Goal: Task Accomplishment & Management: Manage account settings

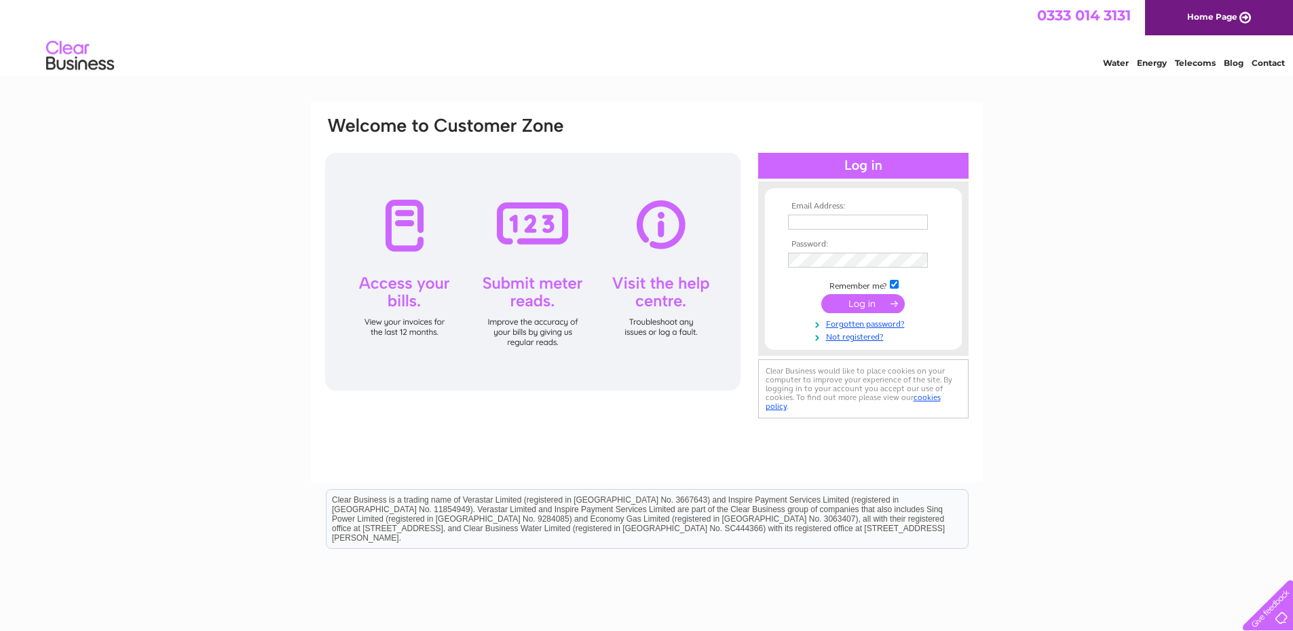
type input "barney@peridotdigital.co.uk"
click at [866, 307] on input "submit" at bounding box center [862, 303] width 83 height 19
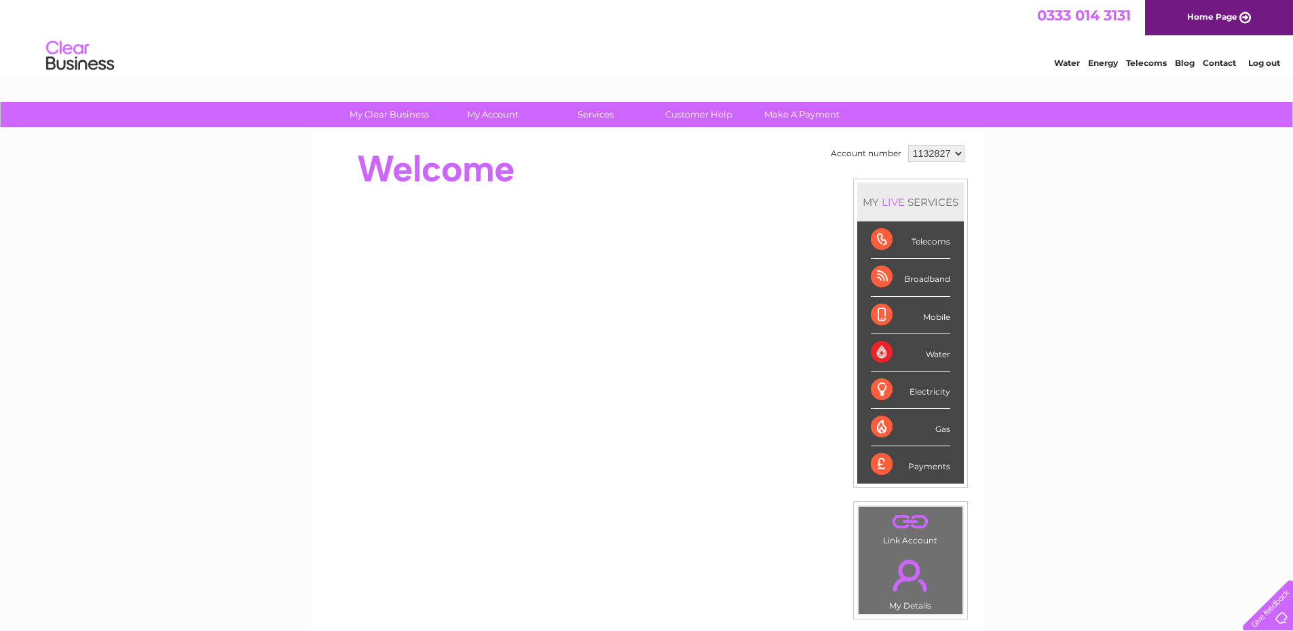
click at [883, 241] on div "Telecoms" at bounding box center [910, 239] width 79 height 37
click at [880, 246] on div "Telecoms" at bounding box center [910, 239] width 79 height 37
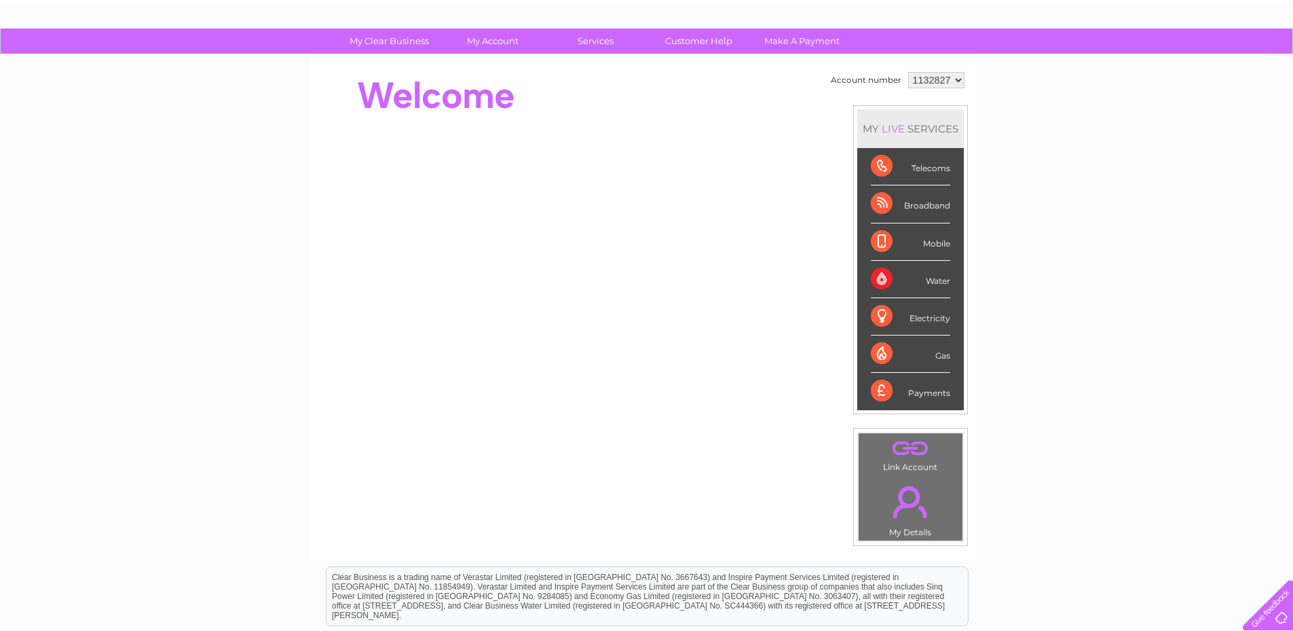
scroll to position [68, 0]
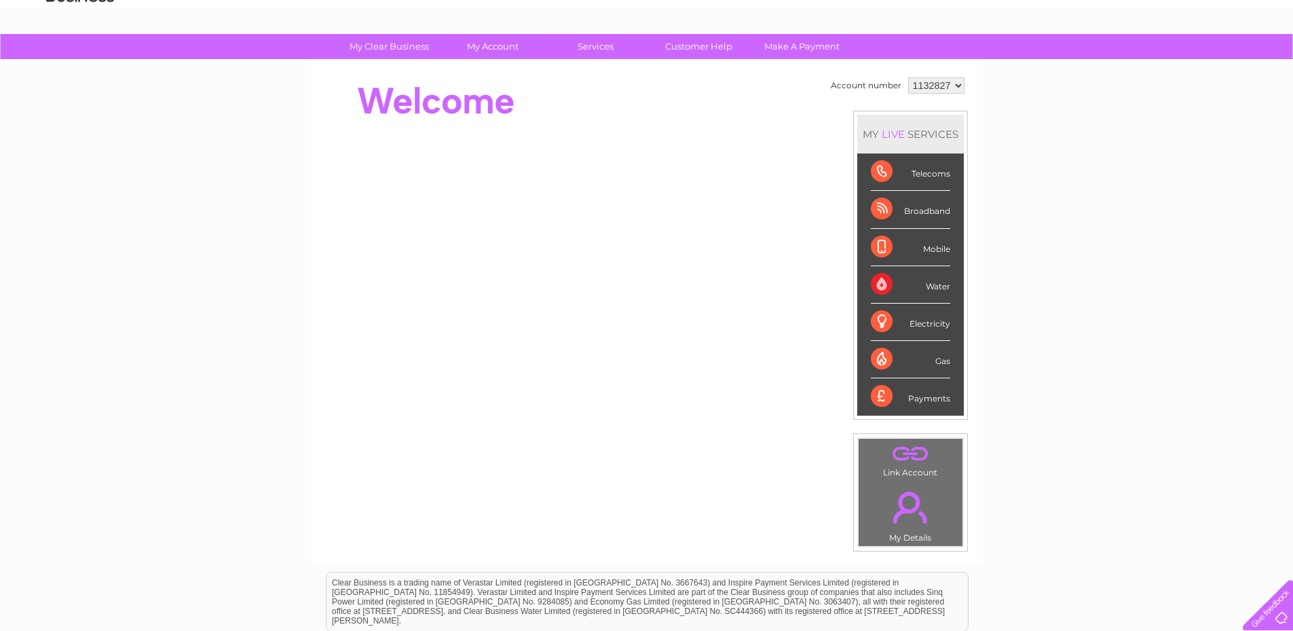
click at [904, 517] on link "." at bounding box center [910, 507] width 97 height 48
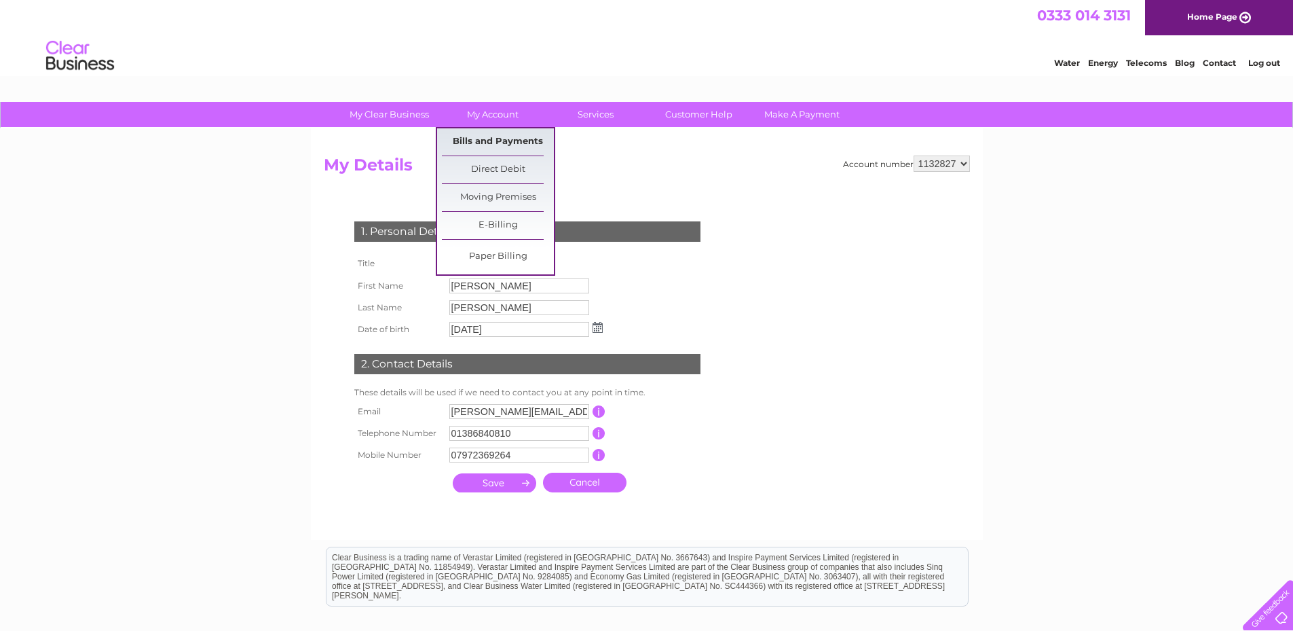
click at [504, 141] on link "Bills and Payments" at bounding box center [498, 141] width 112 height 27
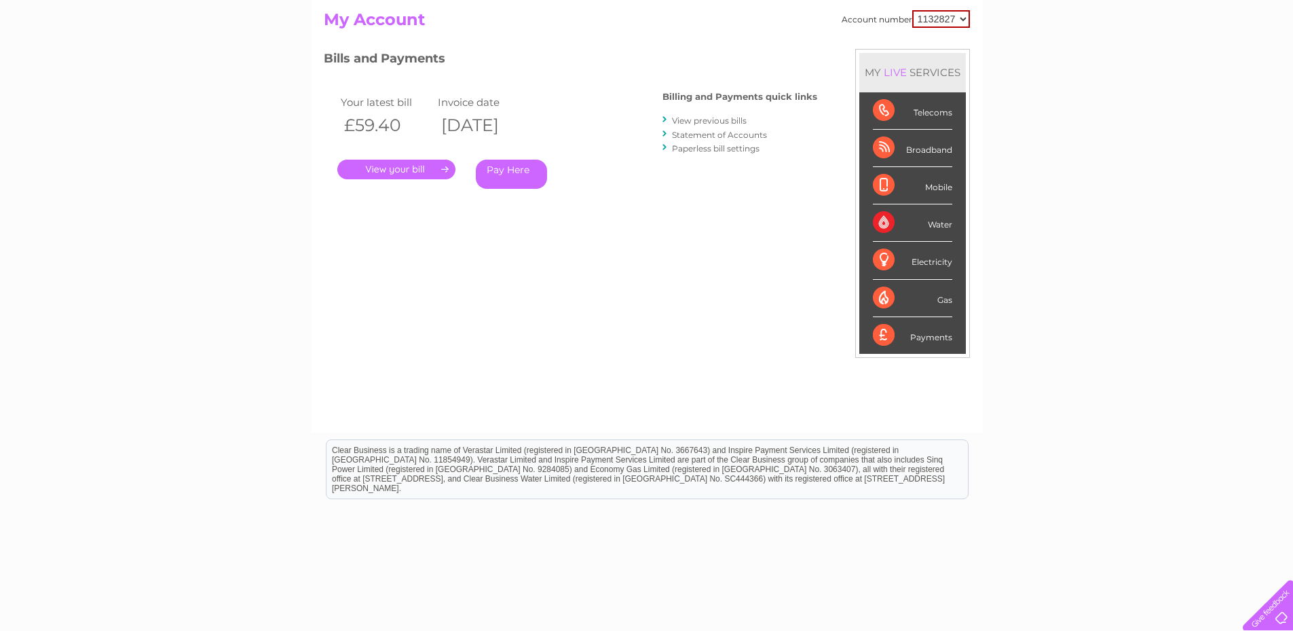
scroll to position [122, 0]
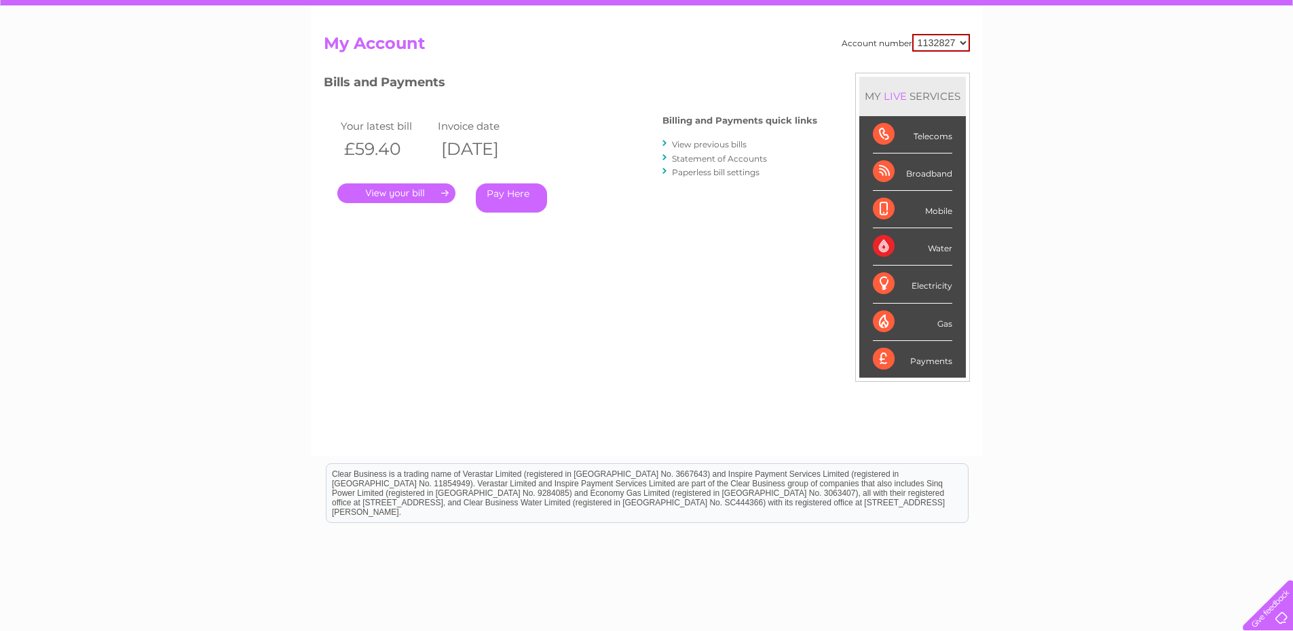
click at [711, 143] on link "View previous bills" at bounding box center [709, 144] width 75 height 10
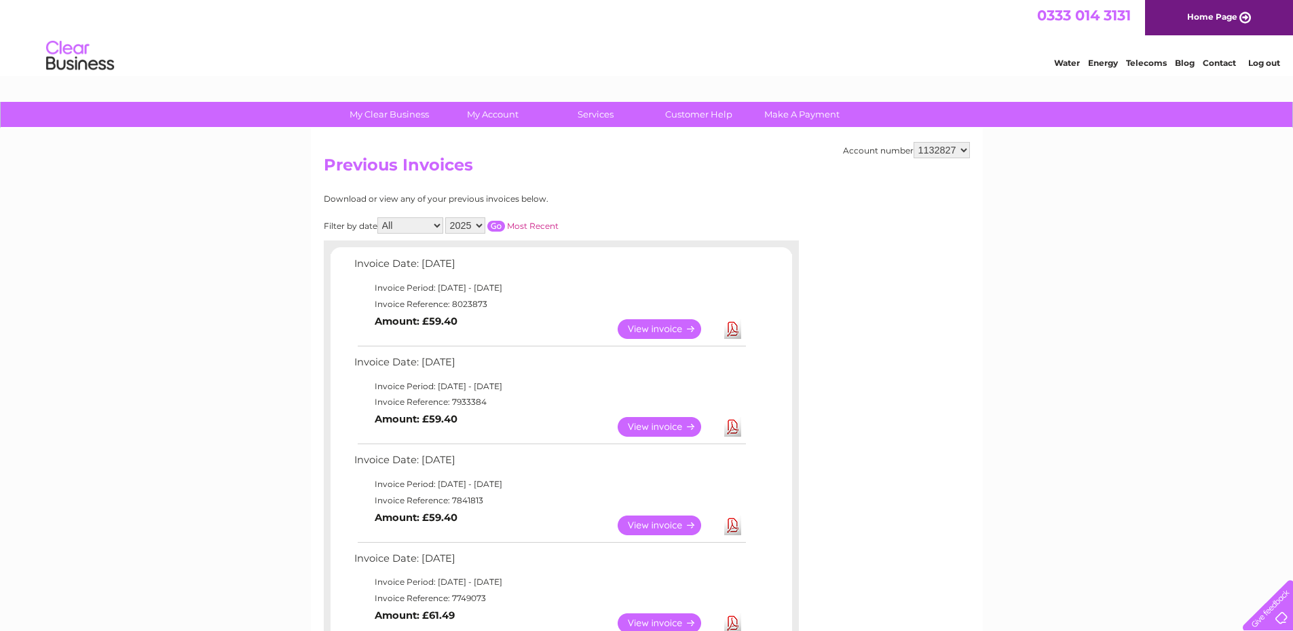
click at [477, 226] on select "2025 2024 2023 2022" at bounding box center [465, 225] width 40 height 16
click at [447, 217] on select "2025 2024 2023 2022" at bounding box center [465, 225] width 40 height 16
click at [496, 227] on input "button" at bounding box center [496, 226] width 18 height 11
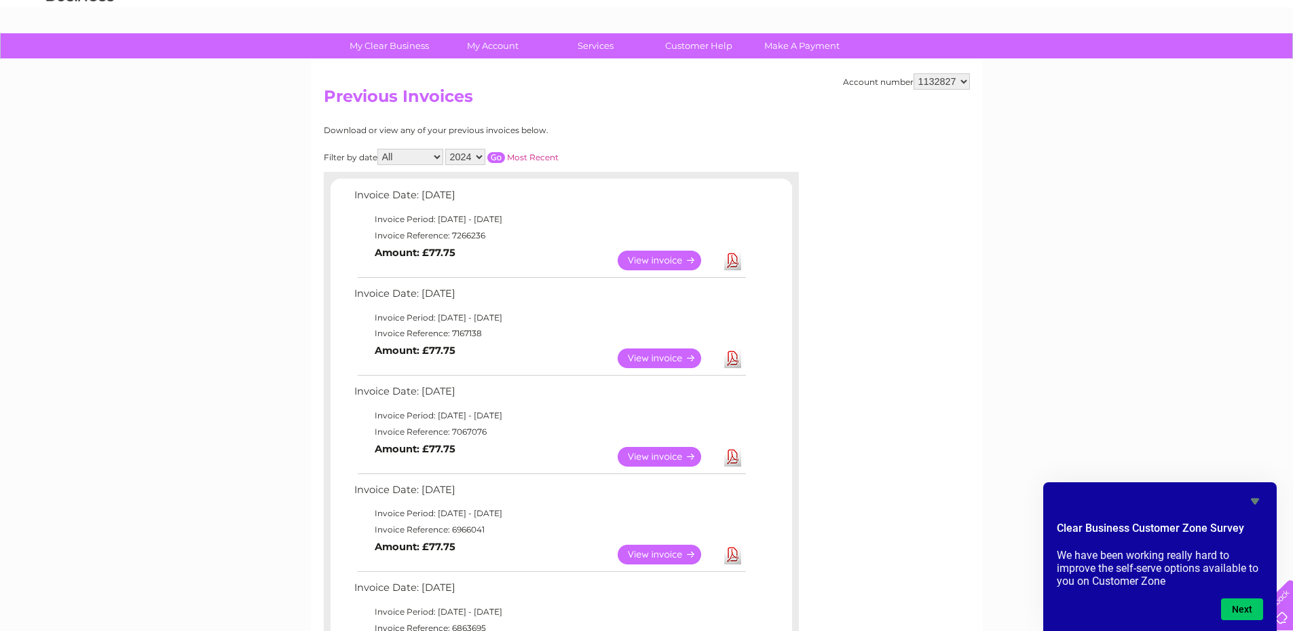
scroll to position [68, 0]
click at [482, 155] on select "2025 2024 2023 2022" at bounding box center [465, 157] width 40 height 16
select select "2023"
click at [447, 149] on select "2025 2024 2023 2022" at bounding box center [465, 157] width 40 height 16
click at [496, 157] on input "button" at bounding box center [496, 158] width 18 height 11
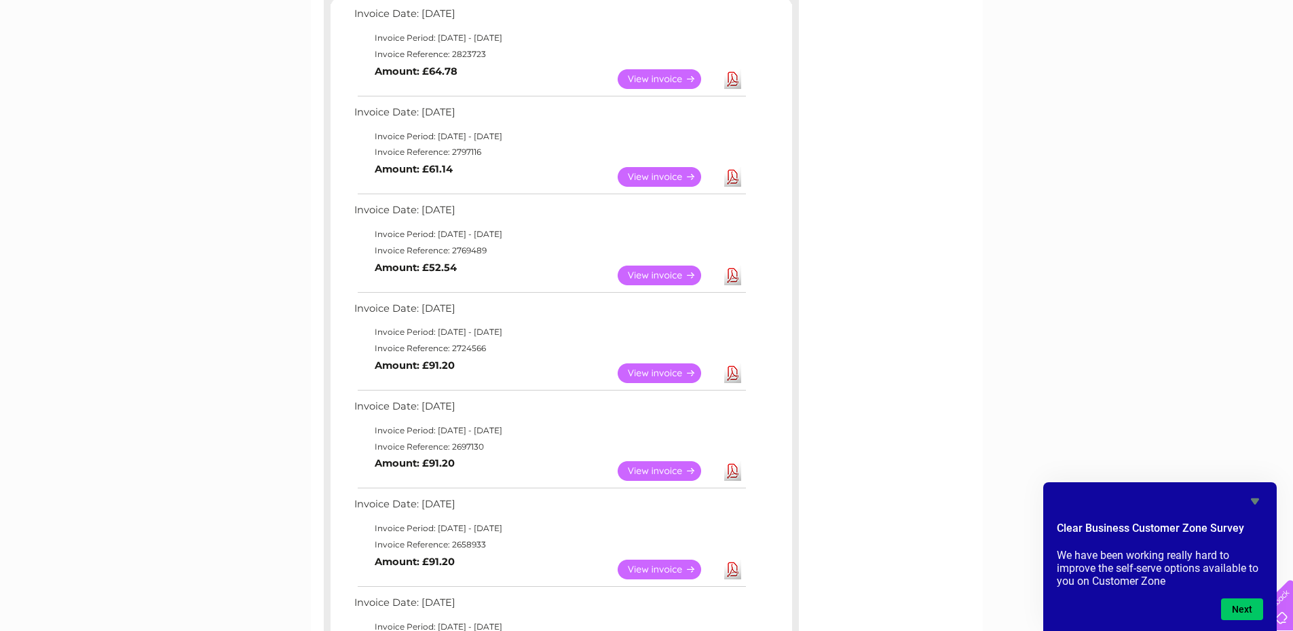
scroll to position [204, 0]
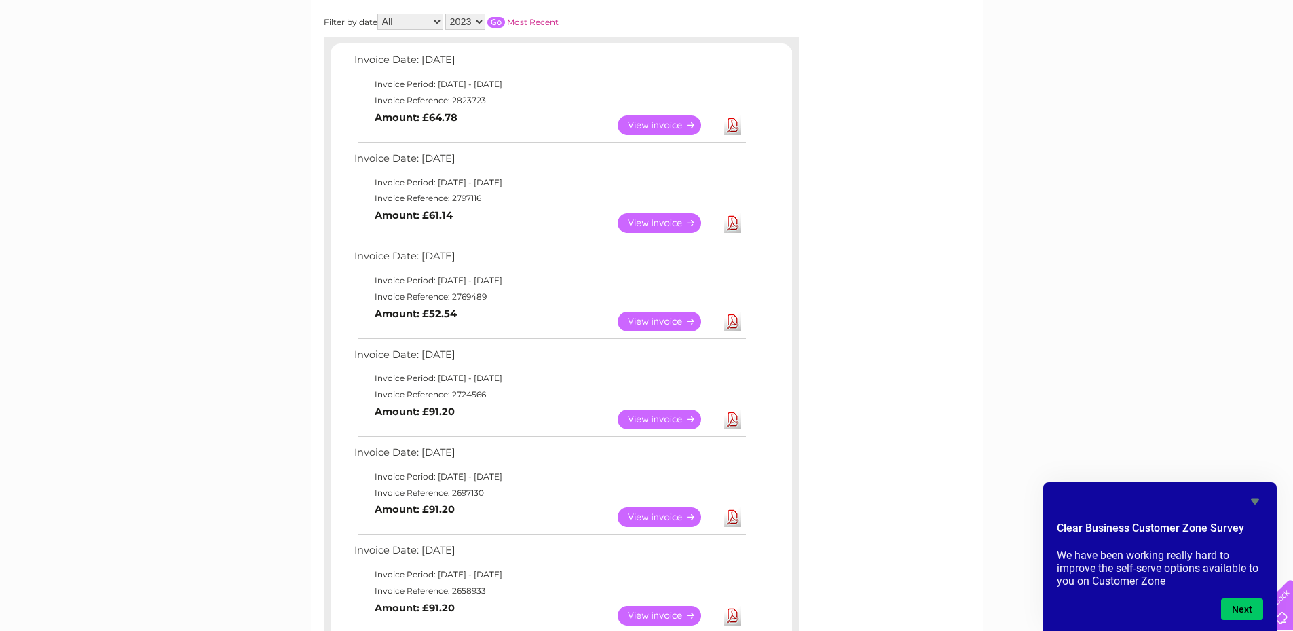
click at [648, 418] on link "View" at bounding box center [668, 419] width 100 height 20
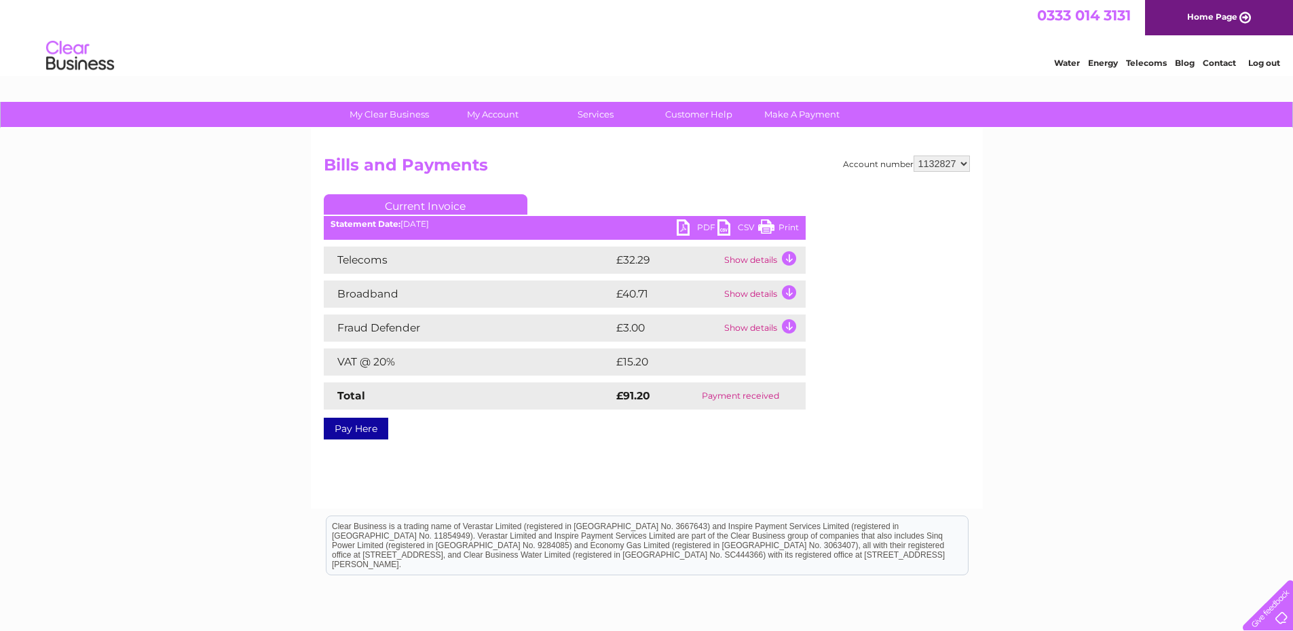
click at [964, 162] on select "1132827" at bounding box center [942, 163] width 56 height 16
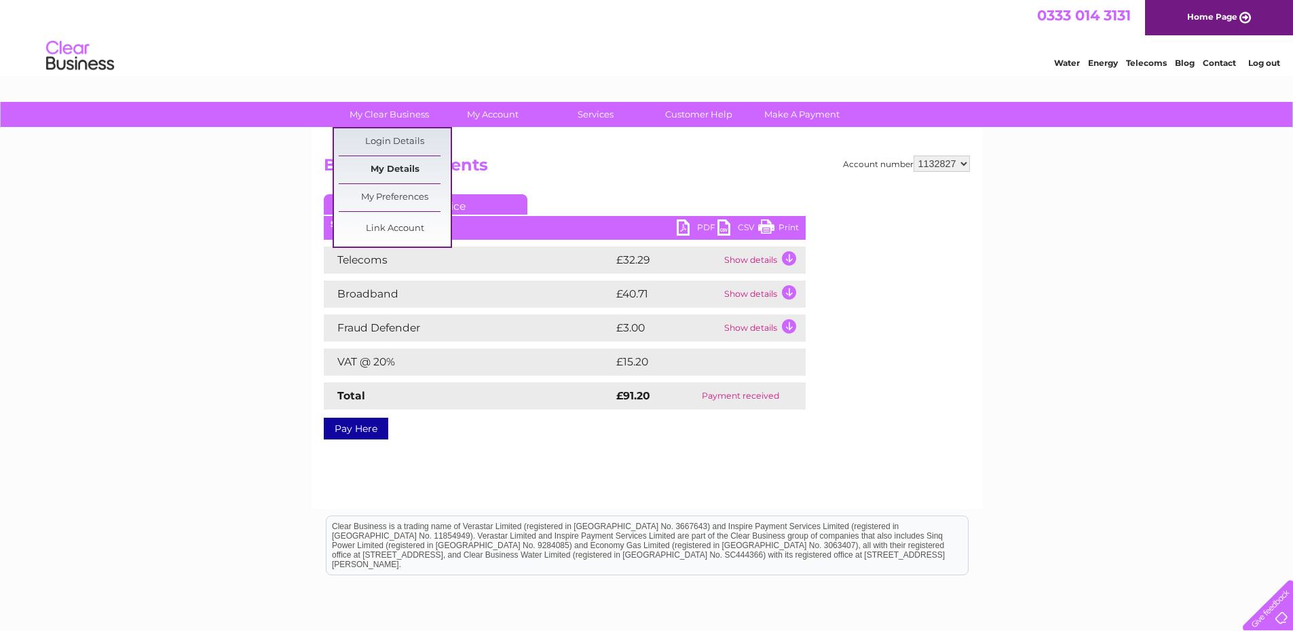
click at [398, 169] on link "My Details" at bounding box center [395, 169] width 112 height 27
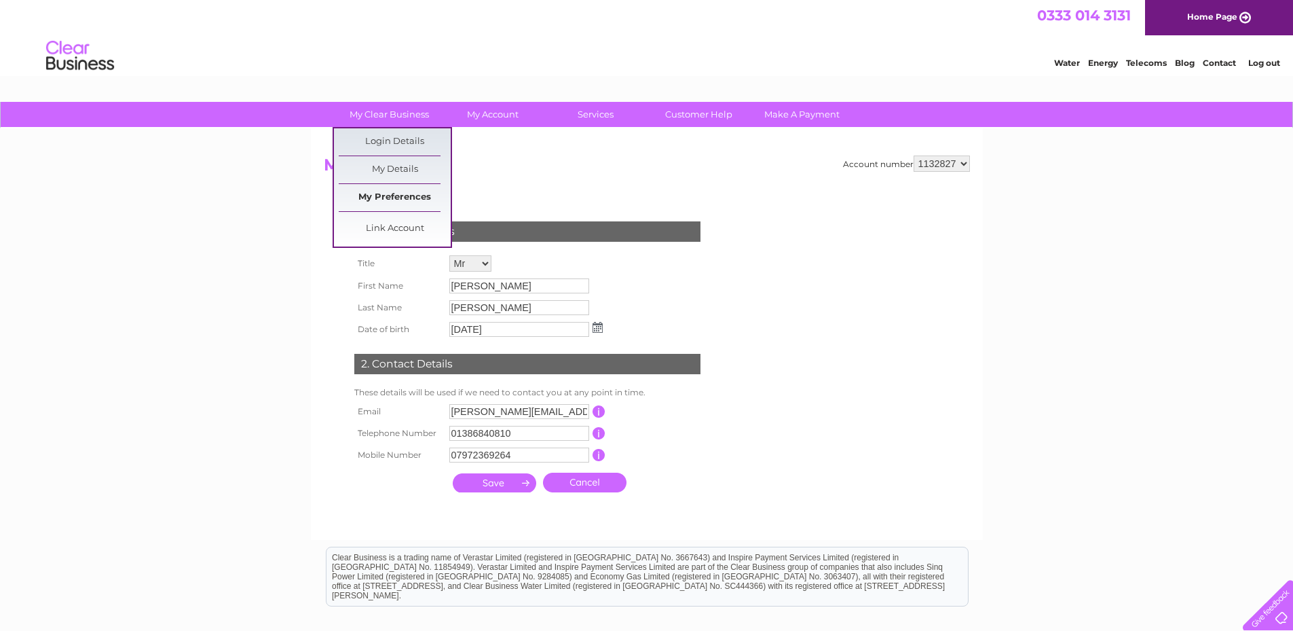
click at [402, 201] on link "My Preferences" at bounding box center [395, 197] width 112 height 27
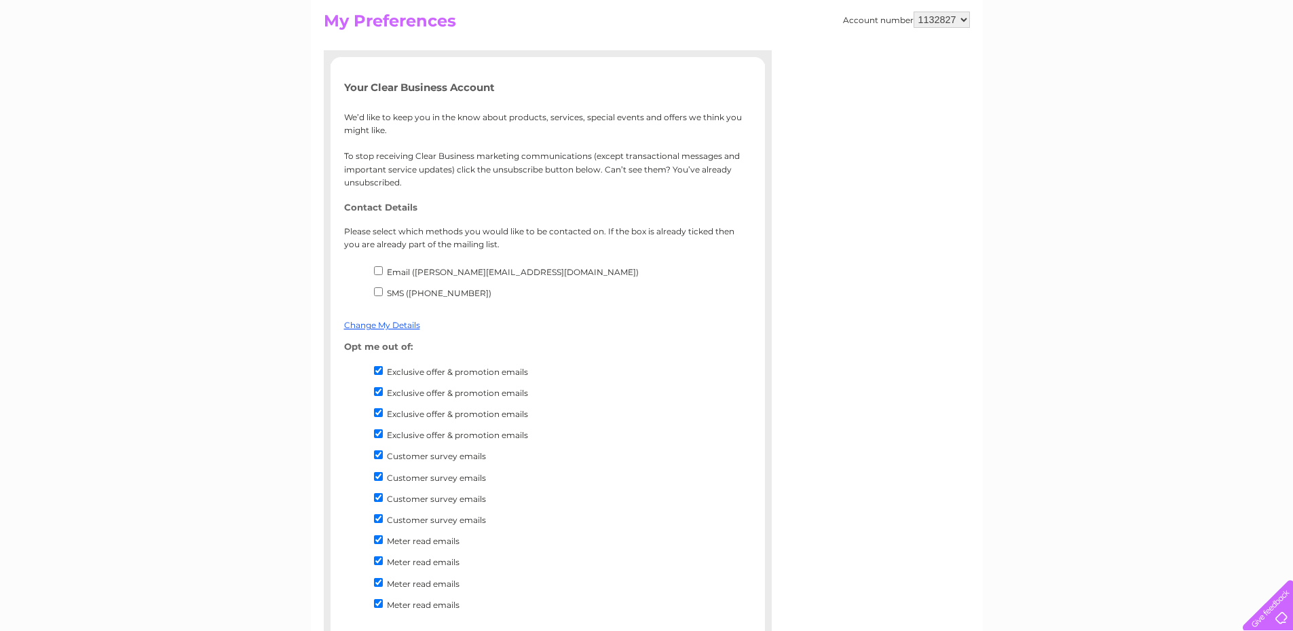
scroll to position [272, 0]
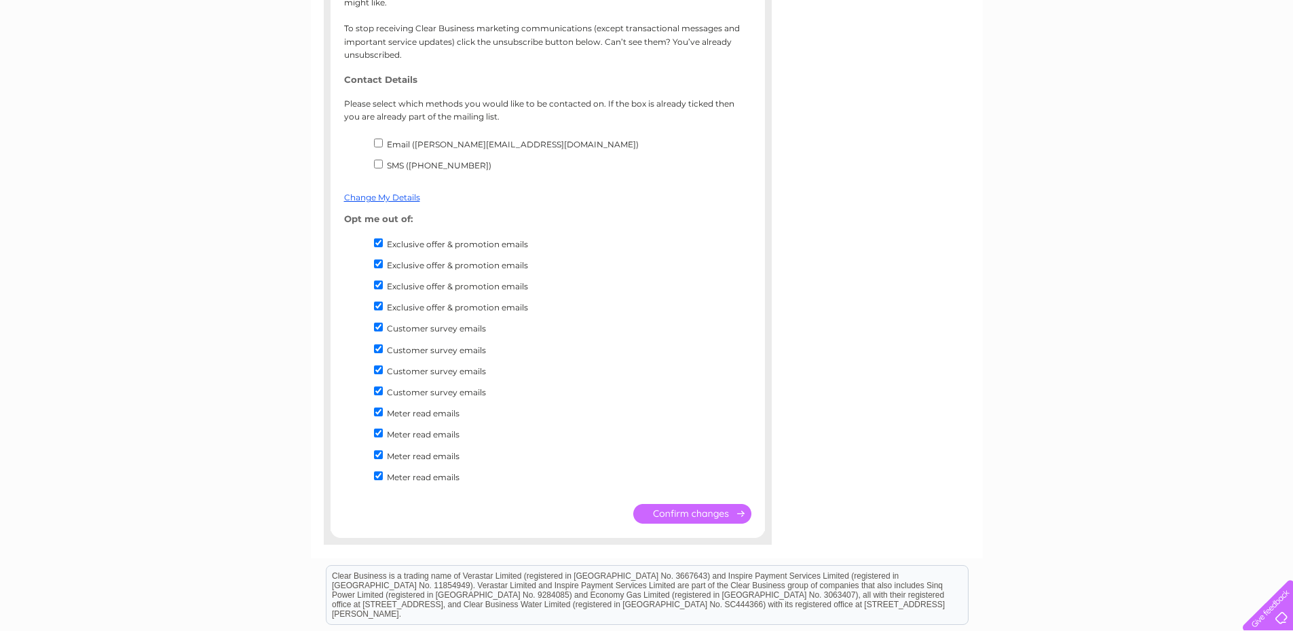
click at [377, 142] on input "Email ([PERSON_NAME][EMAIL_ADDRESS][DOMAIN_NAME])" at bounding box center [378, 142] width 9 height 9
checkbox input "true"
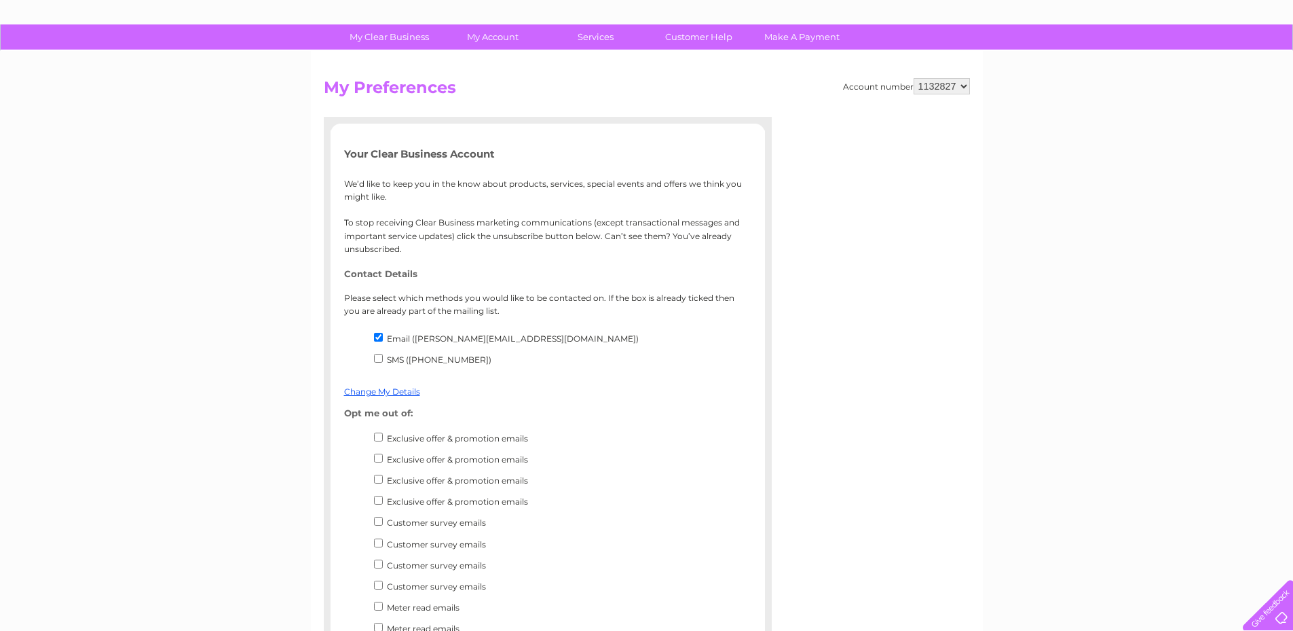
scroll to position [0, 0]
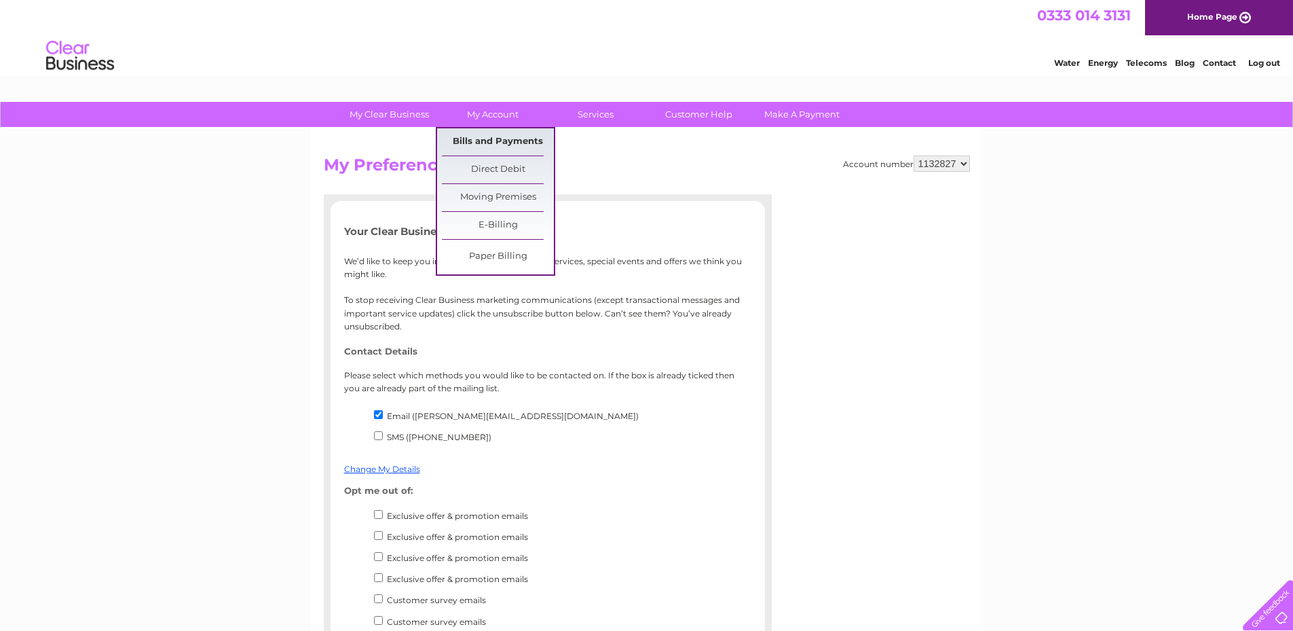
click at [510, 143] on link "Bills and Payments" at bounding box center [498, 141] width 112 height 27
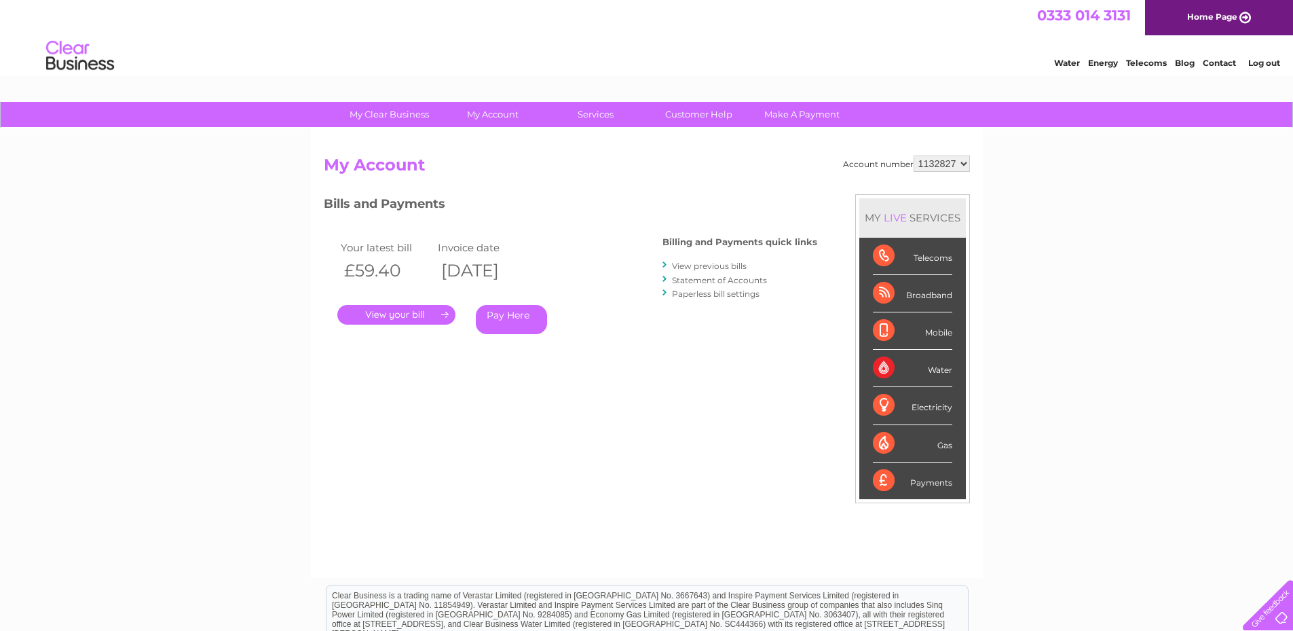
click at [407, 314] on link "." at bounding box center [396, 315] width 118 height 20
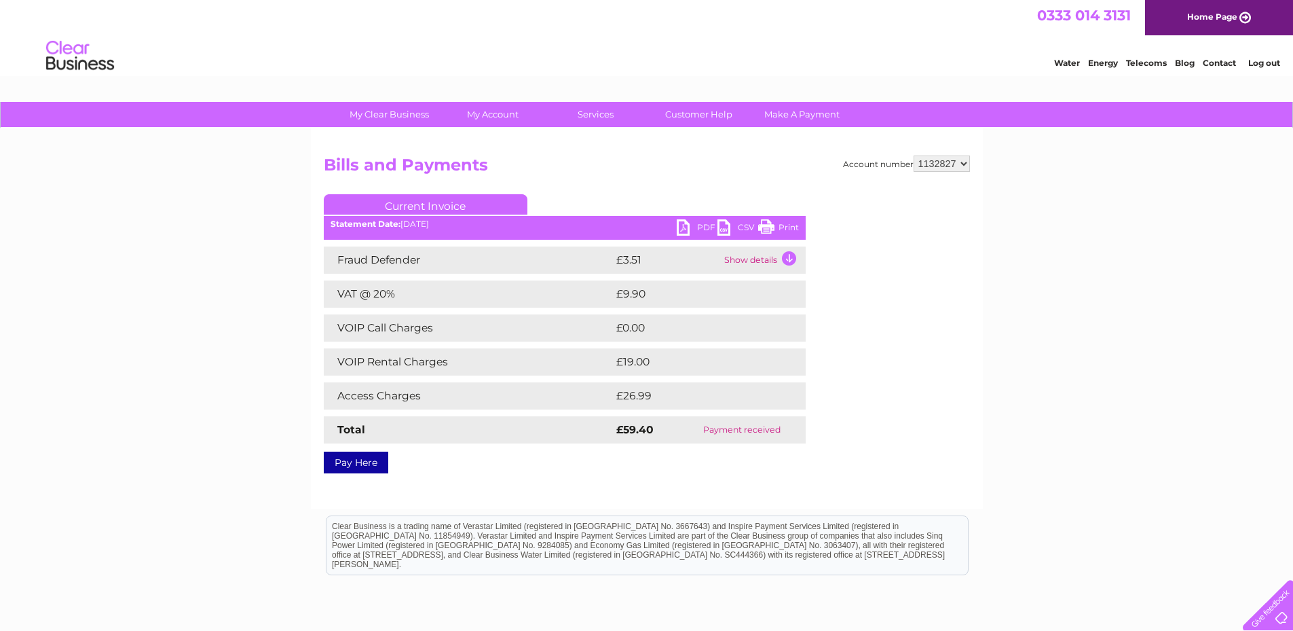
click at [703, 227] on link "PDF" at bounding box center [697, 229] width 41 height 20
